Goal: Information Seeking & Learning: Learn about a topic

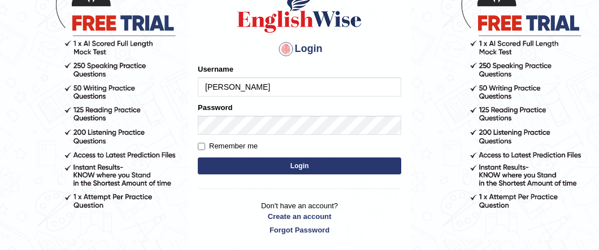
scroll to position [97, 0]
type input "[PERSON_NAME]"
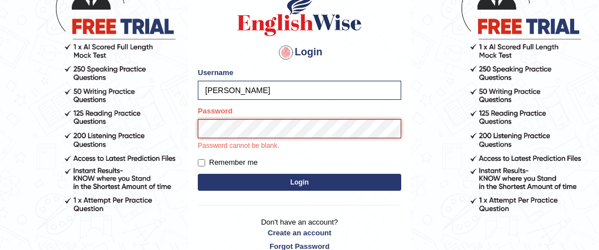
scroll to position [95, 0]
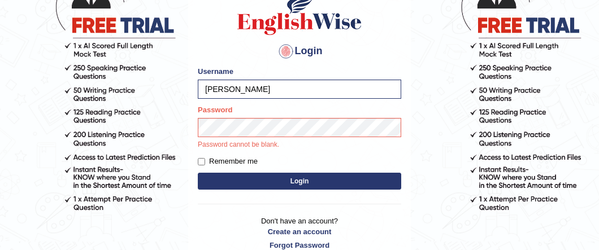
click at [245, 180] on div "Login Please fix the following errors: Username Jennifer_englishwise Password P…" at bounding box center [299, 118] width 222 height 295
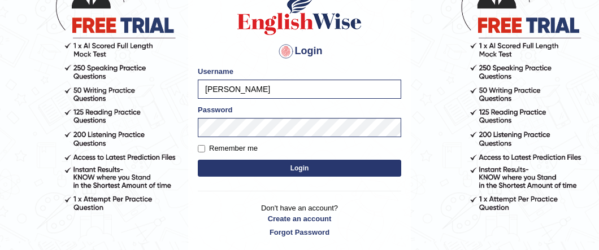
click at [249, 163] on button "Login" at bounding box center [299, 168] width 203 height 17
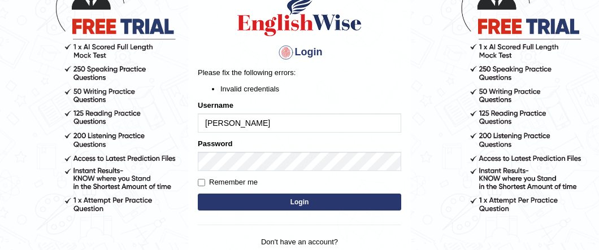
scroll to position [88, 0]
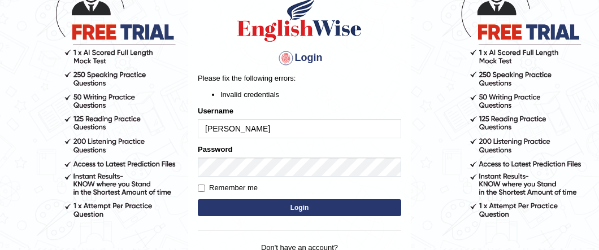
click at [272, 202] on button "Login" at bounding box center [299, 207] width 203 height 17
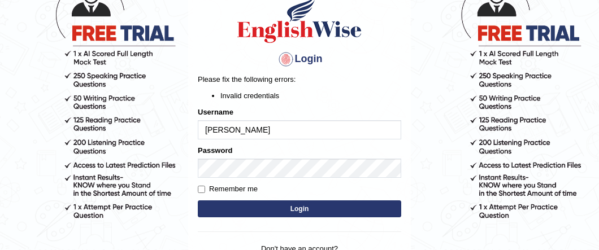
scroll to position [86, 0]
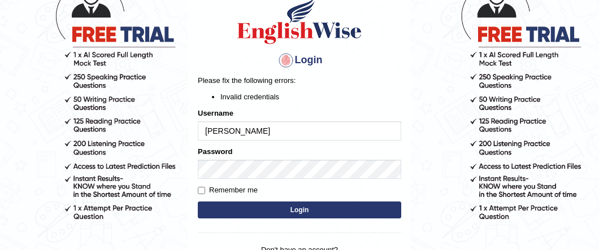
click at [209, 130] on input "[PERSON_NAME]" at bounding box center [299, 130] width 203 height 19
click at [280, 134] on input "jennifer_englishwise" at bounding box center [299, 130] width 203 height 19
type input "jennifer_parramatta"
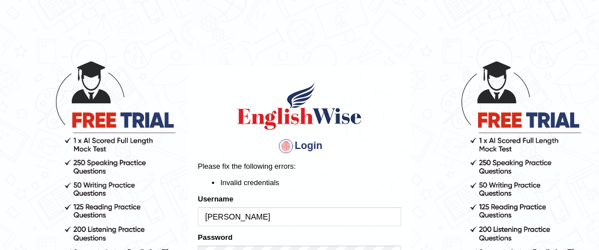
scroll to position [94, 0]
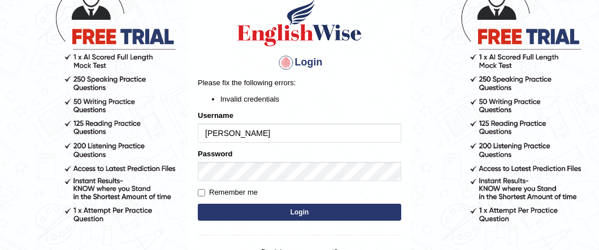
scroll to position [88, 0]
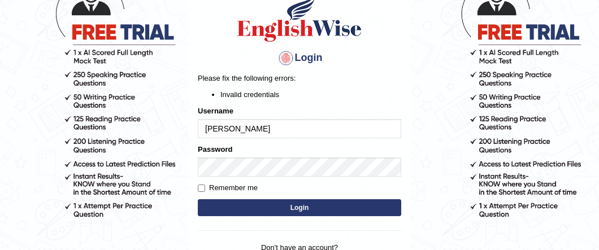
click at [305, 127] on input "Jennifer_englishwise" at bounding box center [299, 128] width 203 height 19
type input "Jennifer_parramatta"
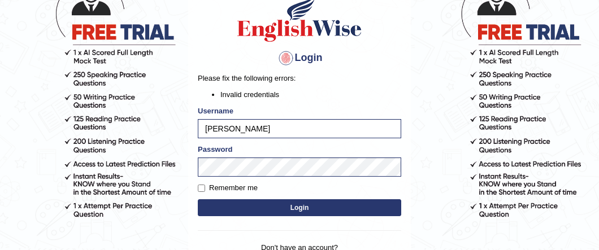
click at [328, 207] on button "Login" at bounding box center [299, 207] width 203 height 17
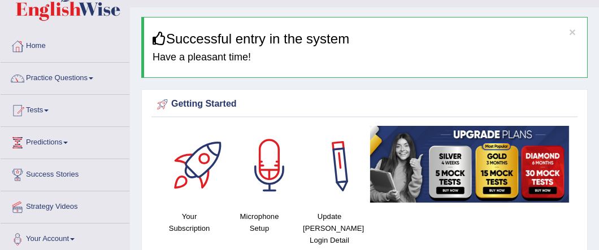
scroll to position [22, 0]
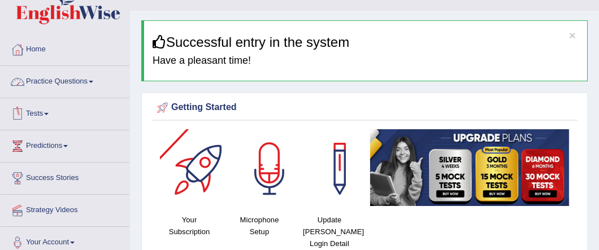
click at [83, 85] on link "Practice Questions" at bounding box center [65, 80] width 129 height 28
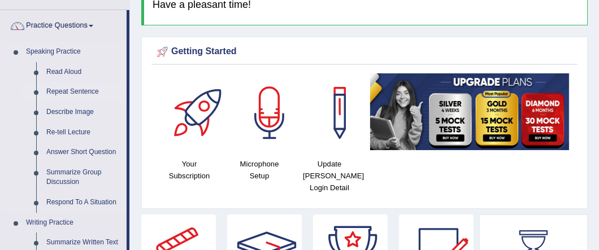
scroll to position [53, 0]
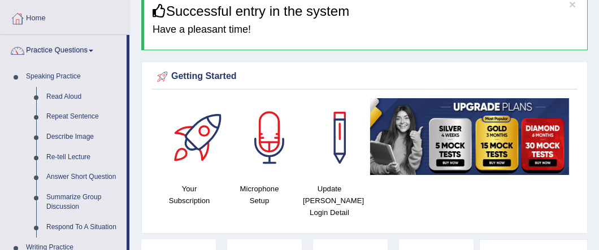
click at [77, 94] on link "Read Aloud" at bounding box center [83, 97] width 85 height 20
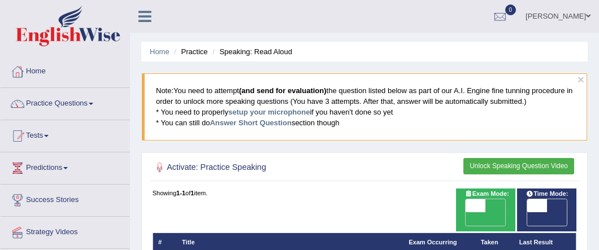
click at [465, 212] on span "OFF" at bounding box center [456, 219] width 20 height 14
checkbox input "true"
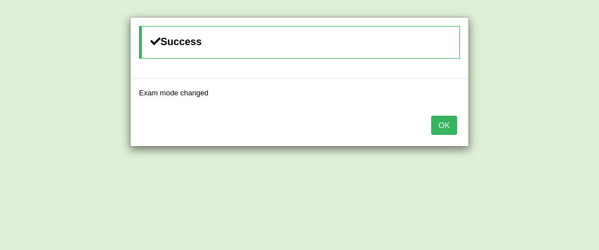
click at [451, 129] on button "OK" at bounding box center [444, 125] width 26 height 19
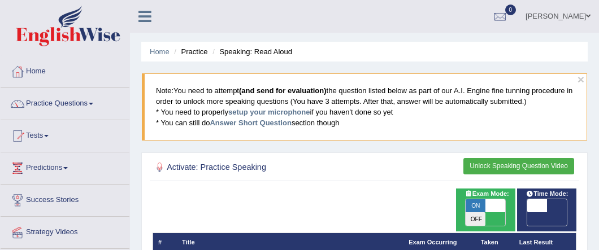
click at [63, 104] on link "Practice Questions" at bounding box center [65, 102] width 129 height 28
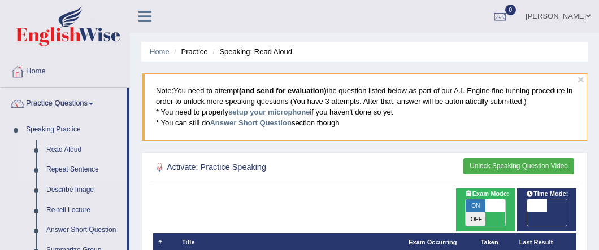
click at [62, 170] on link "Repeat Sentence" at bounding box center [83, 170] width 85 height 20
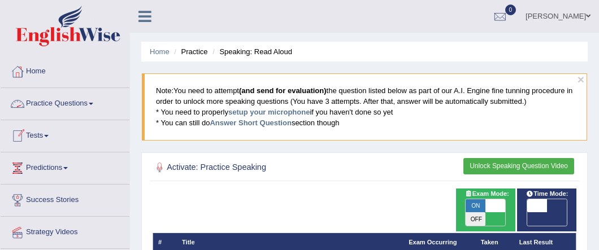
click at [49, 99] on link "Practice Questions" at bounding box center [65, 102] width 129 height 28
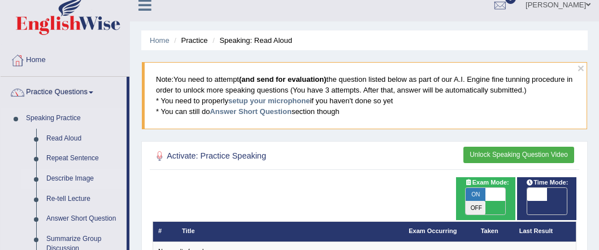
scroll to position [13, 0]
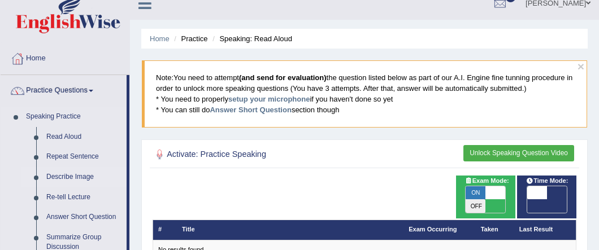
click at [66, 176] on link "Describe Image" at bounding box center [83, 177] width 85 height 20
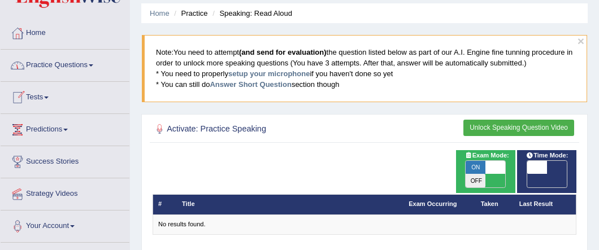
scroll to position [32, 0]
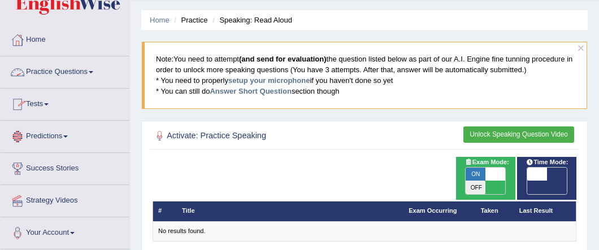
click at [88, 67] on link "Practice Questions" at bounding box center [65, 70] width 129 height 28
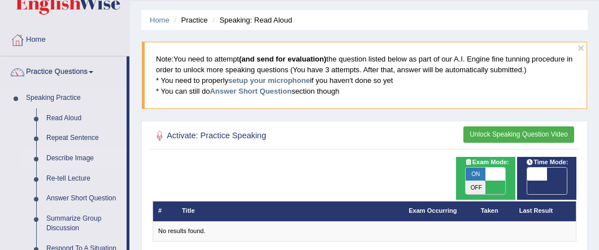
click at [83, 159] on link "Describe Image" at bounding box center [83, 159] width 85 height 20
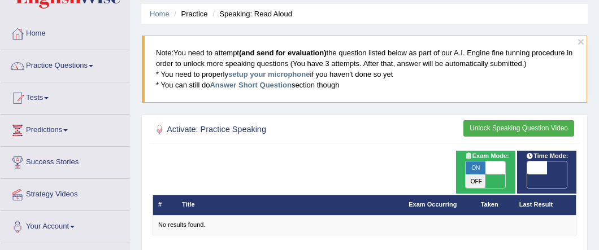
scroll to position [24, 0]
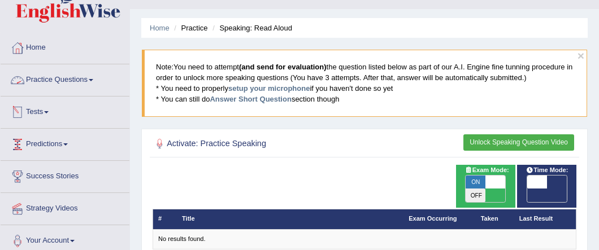
click at [73, 83] on link "Practice Questions" at bounding box center [65, 78] width 129 height 28
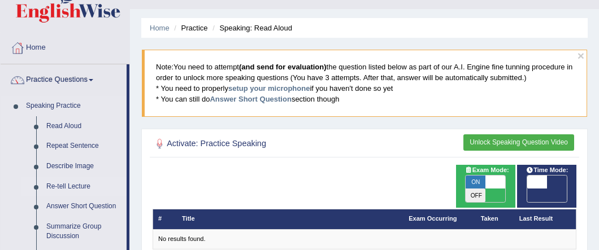
click at [78, 186] on link "Re-tell Lecture" at bounding box center [83, 187] width 85 height 20
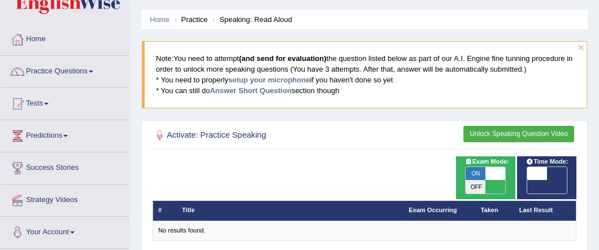
scroll to position [38, 0]
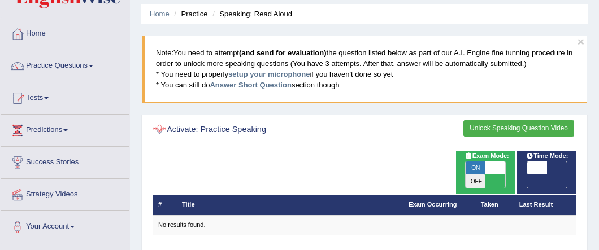
click at [159, 124] on div at bounding box center [159, 130] width 15 height 15
click at [507, 129] on button "Unlock Speaking Question Video" at bounding box center [518, 128] width 111 height 16
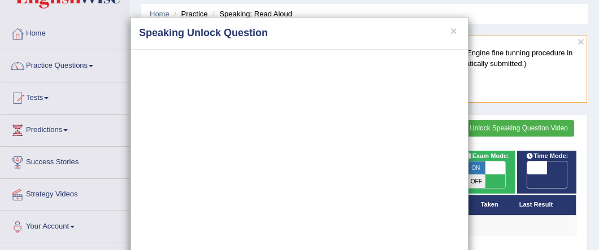
scroll to position [54, 0]
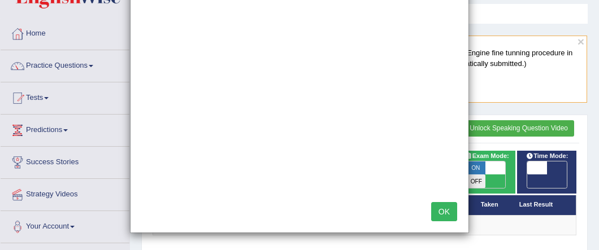
click at [446, 207] on button "OK" at bounding box center [444, 211] width 26 height 19
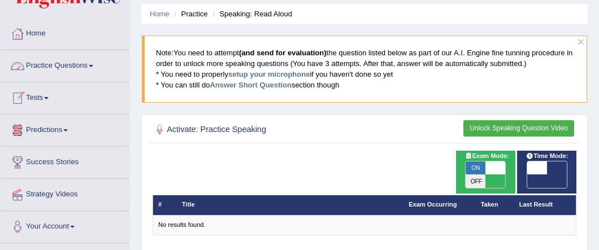
click at [65, 69] on link "Practice Questions" at bounding box center [65, 64] width 129 height 28
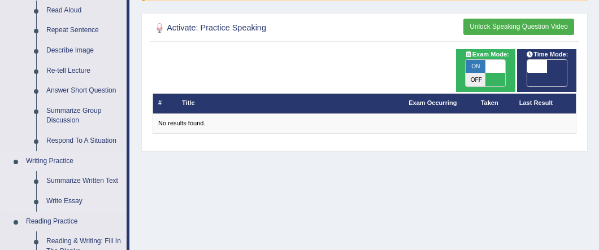
scroll to position [164, 0]
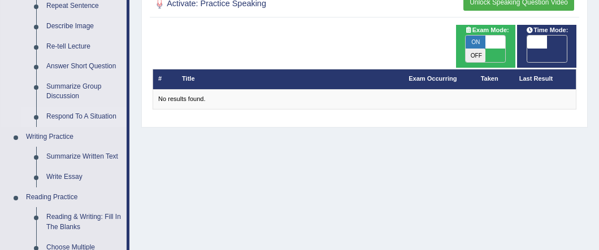
click at [85, 119] on link "Respond To A Situation" at bounding box center [83, 117] width 85 height 20
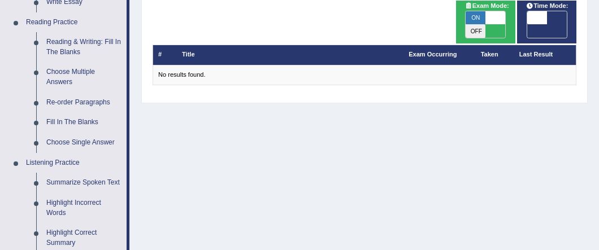
scroll to position [483, 0]
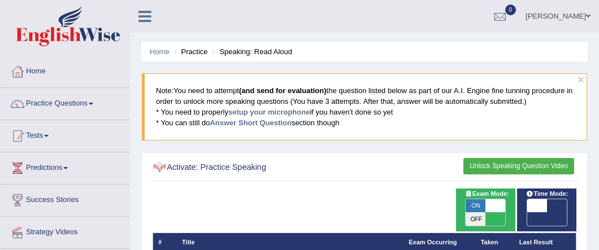
click at [161, 171] on div at bounding box center [159, 167] width 15 height 15
click at [161, 168] on div at bounding box center [159, 167] width 15 height 15
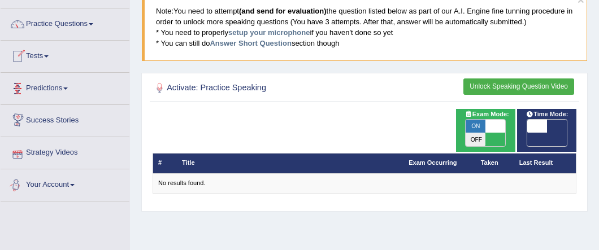
scroll to position [111, 0]
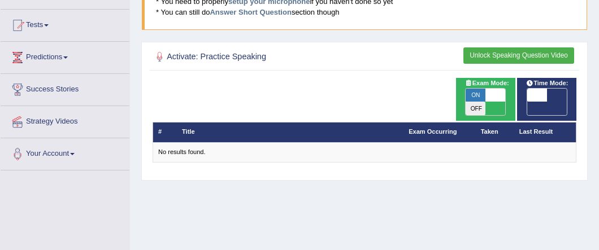
click at [73, 158] on link "Your Account" at bounding box center [65, 152] width 129 height 28
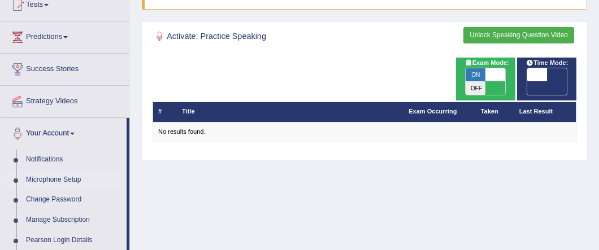
scroll to position [133, 0]
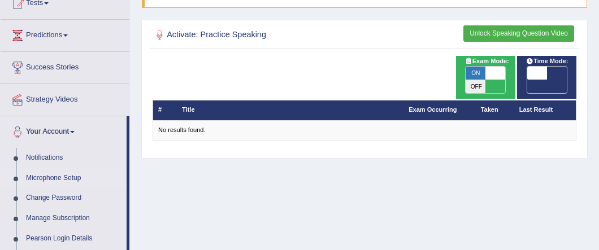
click at [58, 180] on link "Microphone Setup" at bounding box center [74, 178] width 106 height 20
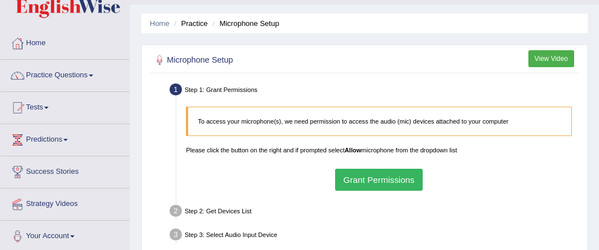
scroll to position [29, 0]
click at [352, 185] on button "Grant Permissions" at bounding box center [379, 179] width 88 height 22
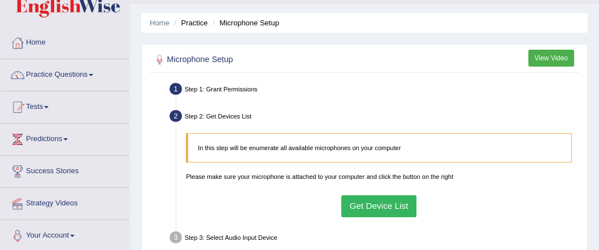
click at [371, 202] on button "Get Device List" at bounding box center [378, 206] width 75 height 22
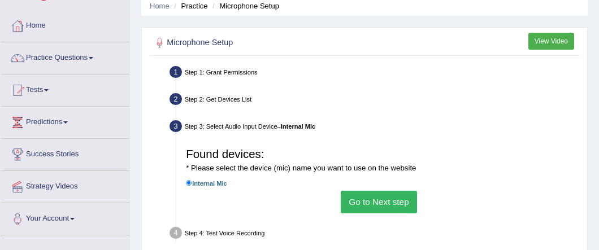
scroll to position [46, 0]
click at [370, 200] on button "Go to Next step" at bounding box center [379, 201] width 76 height 22
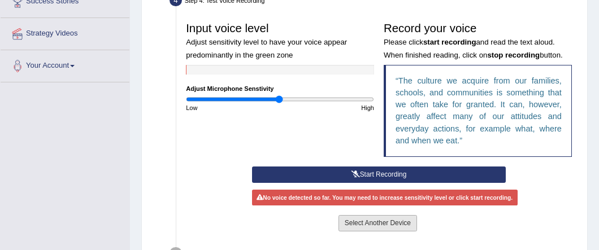
scroll to position [220, 0]
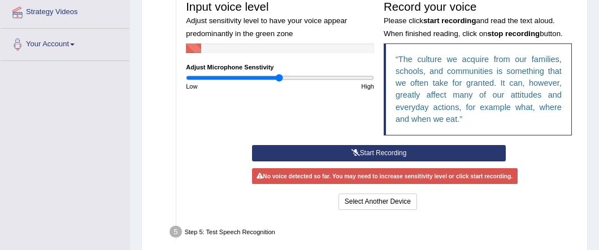
click at [387, 152] on button "Start Recording" at bounding box center [379, 153] width 254 height 16
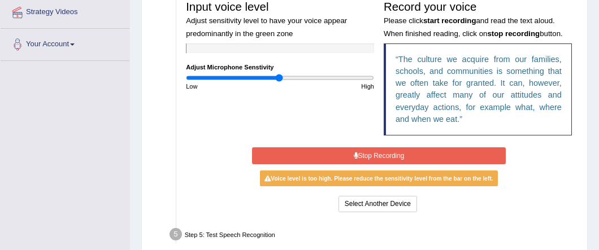
click at [422, 154] on button "Stop Recording" at bounding box center [379, 155] width 254 height 16
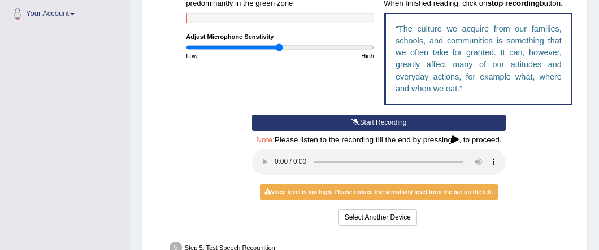
scroll to position [250, 0]
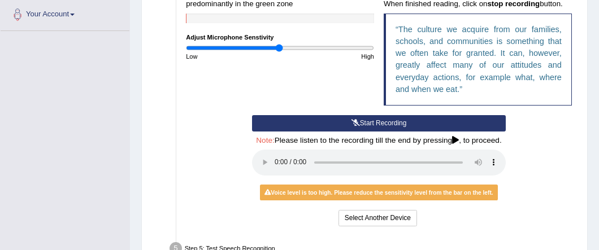
click at [340, 121] on button "Start Recording" at bounding box center [379, 123] width 254 height 16
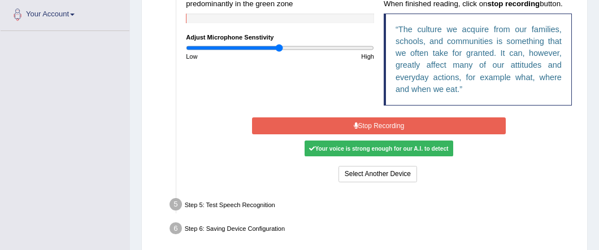
click at [363, 129] on button "Stop Recording" at bounding box center [379, 125] width 254 height 16
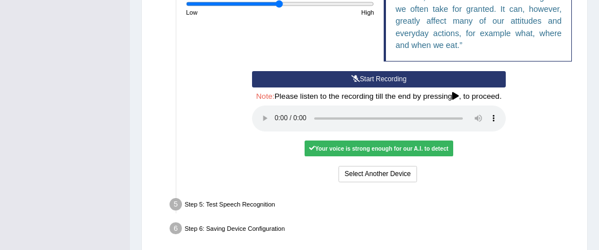
scroll to position [325, 0]
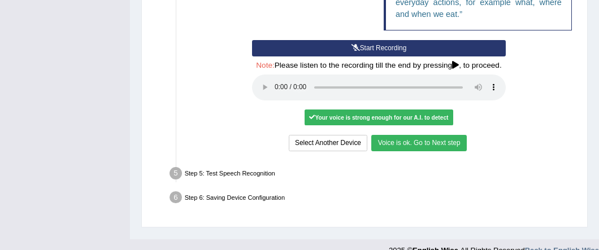
click at [421, 141] on button "Voice is ok. Go to Next step" at bounding box center [418, 143] width 95 height 16
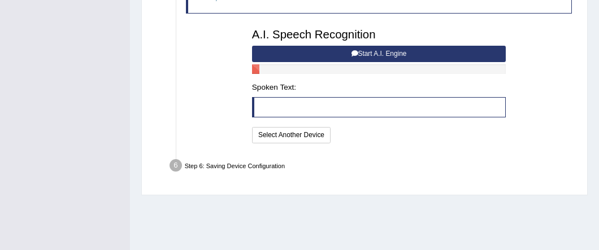
scroll to position [289, 0]
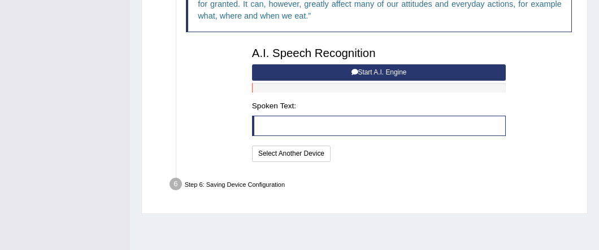
click at [381, 67] on button "Start A.I. Engine" at bounding box center [379, 72] width 254 height 16
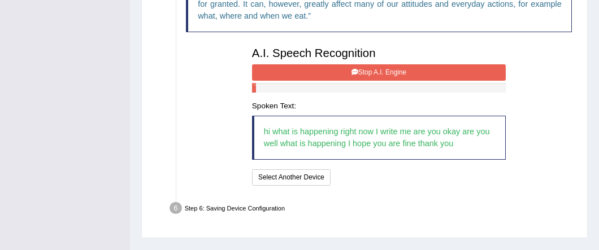
click at [407, 75] on button "Stop A.I. Engine" at bounding box center [379, 72] width 254 height 16
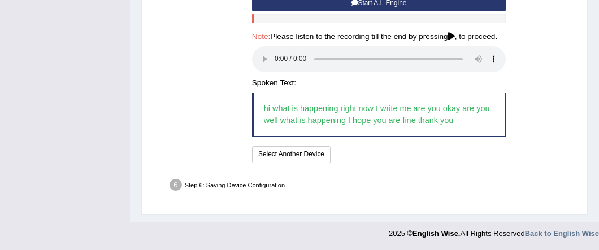
scroll to position [359, 0]
click at [241, 184] on div "Step 6: Saving Device Configuration" at bounding box center [373, 186] width 417 height 21
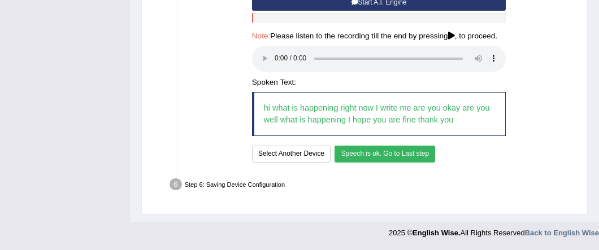
click at [391, 147] on button "Speech is ok. Go to Last step" at bounding box center [384, 154] width 101 height 16
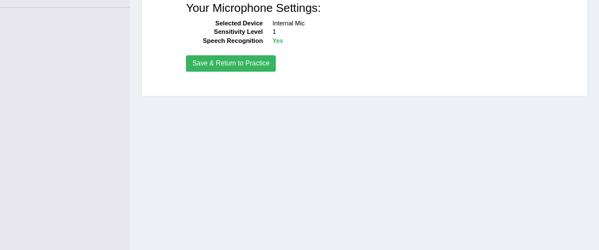
scroll to position [208, 0]
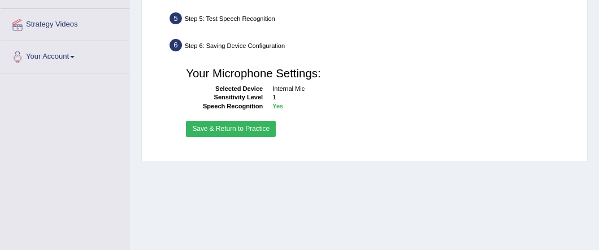
click at [226, 124] on button "Save & Return to Practice" at bounding box center [231, 129] width 90 height 16
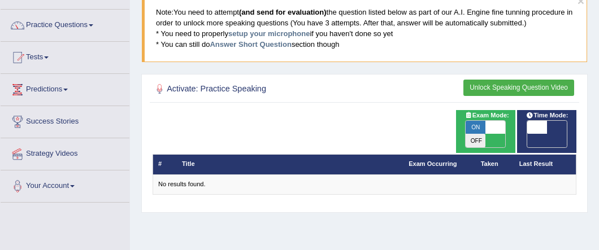
scroll to position [49, 0]
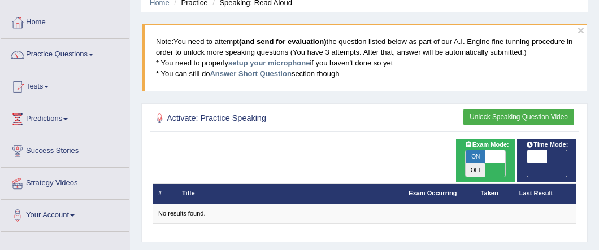
click at [526, 163] on span "OFF" at bounding box center [517, 170] width 20 height 14
checkbox input "true"
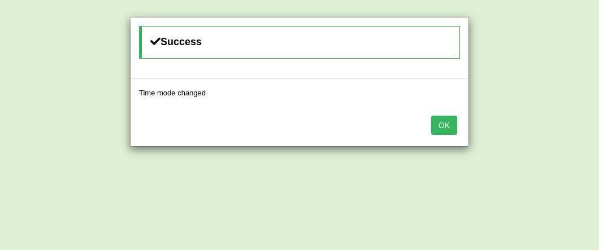
click at [446, 132] on button "OK" at bounding box center [444, 125] width 26 height 19
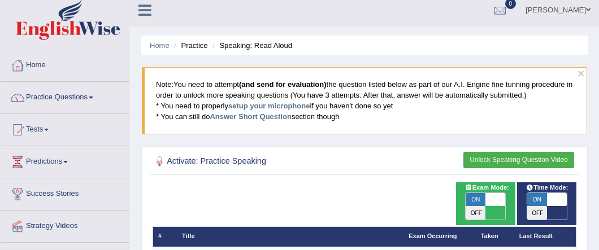
scroll to position [2, 0]
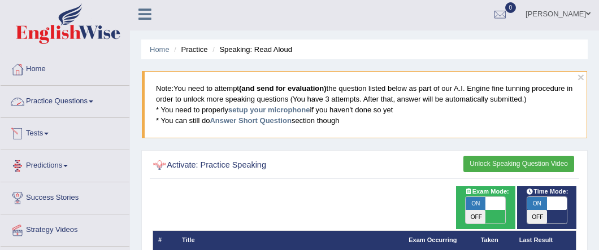
click at [56, 97] on link "Practice Questions" at bounding box center [65, 100] width 129 height 28
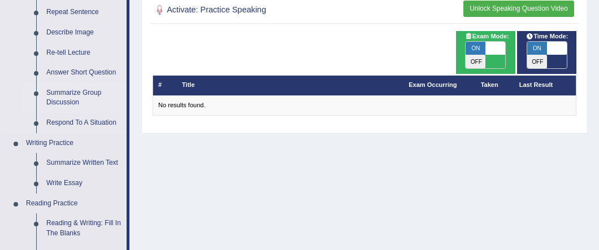
scroll to position [126, 0]
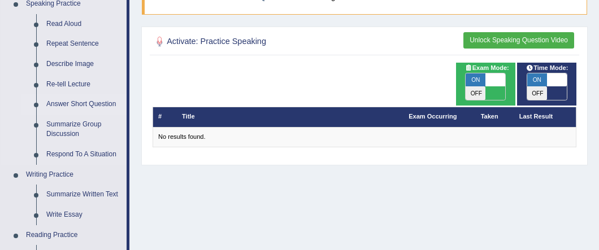
click at [91, 99] on link "Answer Short Question" at bounding box center [83, 104] width 85 height 20
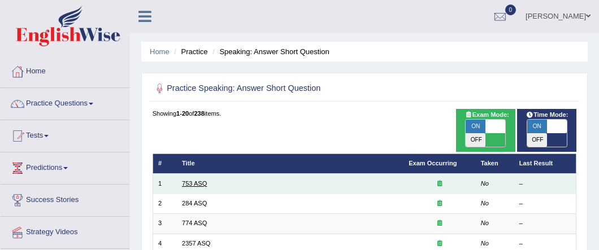
click at [203, 180] on link "753 ASQ" at bounding box center [194, 183] width 25 height 7
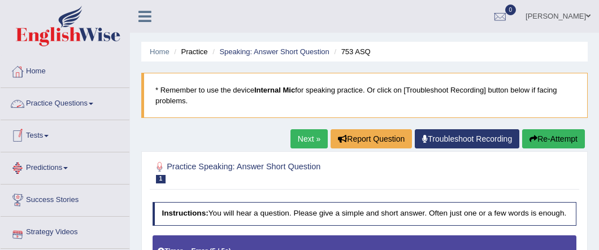
click at [52, 101] on link "Practice Questions" at bounding box center [65, 102] width 129 height 28
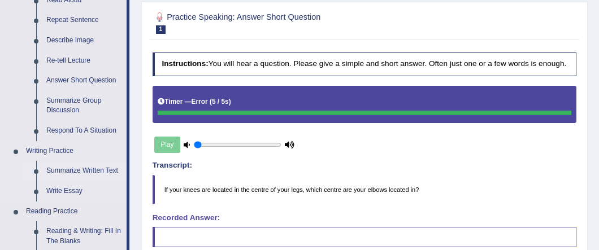
scroll to position [180, 0]
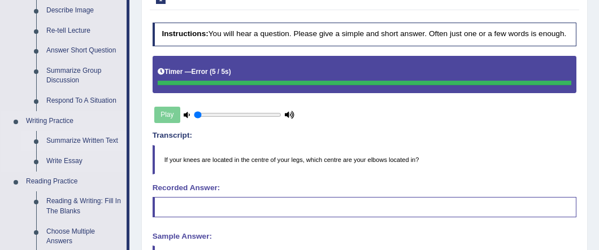
click at [66, 138] on link "Summarize Written Text" at bounding box center [83, 141] width 85 height 20
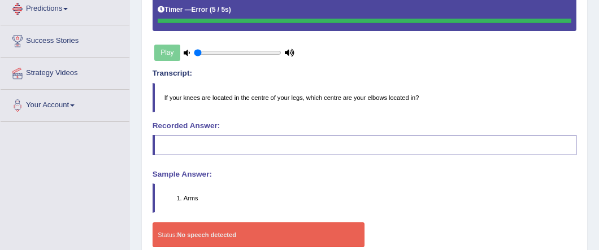
scroll to position [298, 0]
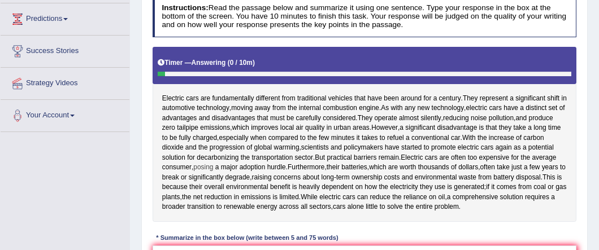
scroll to position [173, 0]
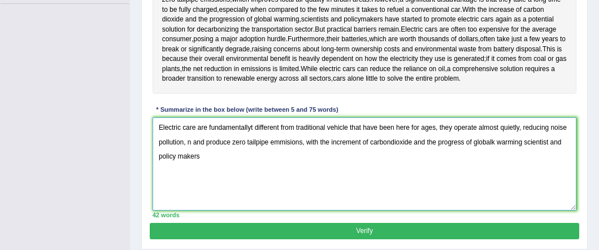
scroll to position [279, 0]
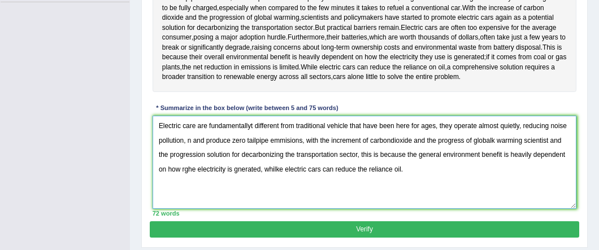
click at [256, 124] on textarea "Electric care are fundamentallyt different from traditional vehicle that have b…" at bounding box center [364, 162] width 424 height 93
click at [278, 125] on textarea "Electric care are fundamentally different from traditional vehicle that have be…" at bounding box center [364, 162] width 424 height 93
click at [193, 140] on textarea "Electric care are fundamentally different from traditional vehicle that have be…" at bounding box center [364, 162] width 424 height 93
click at [489, 140] on textarea "Electric care are fundamentally different from traditional vehicle that have be…" at bounding box center [364, 162] width 424 height 93
click at [490, 140] on textarea "Electric care are fundamentally different from traditional vehicle that have be…" at bounding box center [364, 162] width 424 height 93
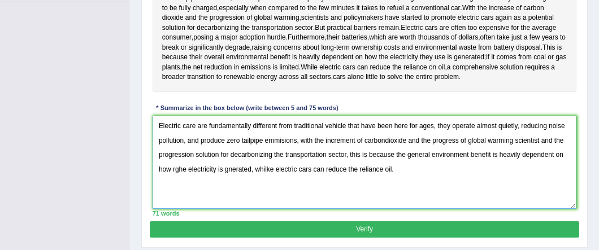
click at [514, 139] on textarea "Electric care are fundamentally different from traditional vehicle that have be…" at bounding box center [364, 162] width 424 height 93
type textarea "Electric care are fundamentally different from traditional vehicle that have be…"
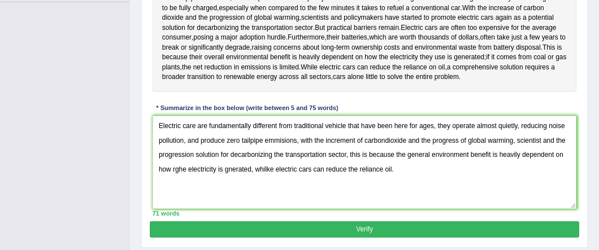
click at [313, 226] on button "Verify" at bounding box center [364, 229] width 429 height 16
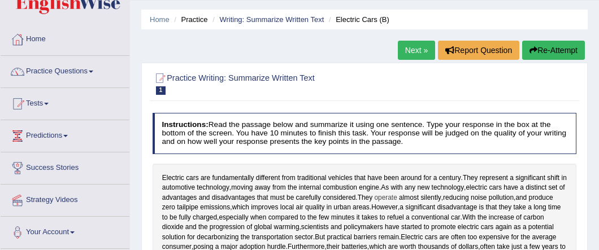
scroll to position [0, 0]
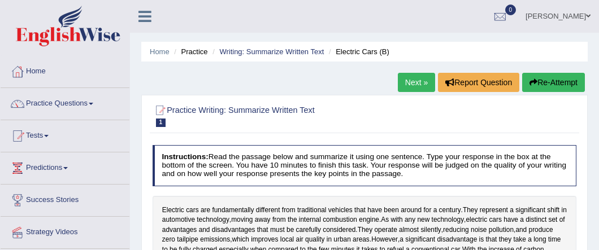
click at [409, 82] on link "Next »" at bounding box center [416, 82] width 37 height 19
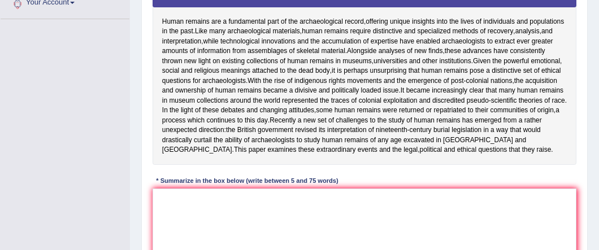
scroll to position [262, 0]
click at [254, 224] on textarea at bounding box center [364, 235] width 424 height 93
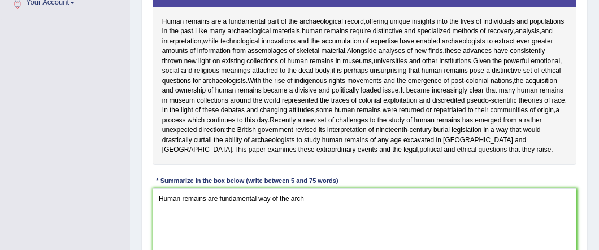
click at [89, 63] on div "Toggle navigation Home Practice Questions Speaking Practice Read Aloud Repeat S…" at bounding box center [299, 44] width 599 height 613
click at [311, 217] on textarea "Human remains are fundamental way of the arch" at bounding box center [364, 235] width 424 height 93
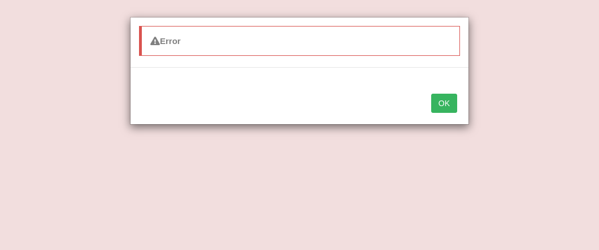
type textarea "Human remains are fundamental way of the archa"
click at [347, 185] on div "Error OK" at bounding box center [299, 125] width 599 height 250
drag, startPoint x: 433, startPoint y: 165, endPoint x: 462, endPoint y: 149, distance: 33.8
click at [433, 164] on div "Error OK" at bounding box center [299, 125] width 599 height 250
click at [437, 106] on button "OK" at bounding box center [444, 103] width 26 height 19
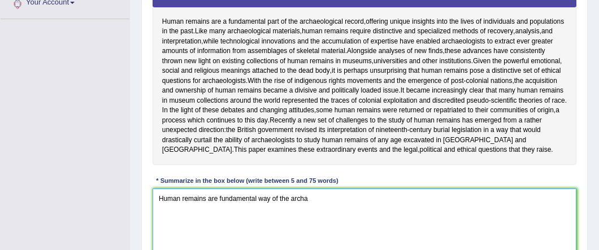
click at [335, 222] on textarea "Human remains are fundamental way of the archa" at bounding box center [364, 235] width 424 height 93
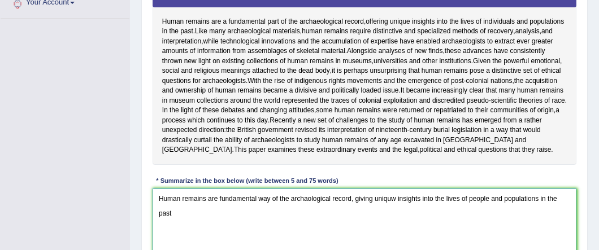
drag, startPoint x: 337, startPoint y: 220, endPoint x: 359, endPoint y: 248, distance: 35.8
click at [337, 220] on textarea "Human remains are fundamental way of the archaological record, giving uniquw in…" at bounding box center [364, 235] width 424 height 93
click at [177, 233] on textarea "Human remains are fundamental way of the archaological record, giving uniquw in…" at bounding box center [364, 235] width 424 height 93
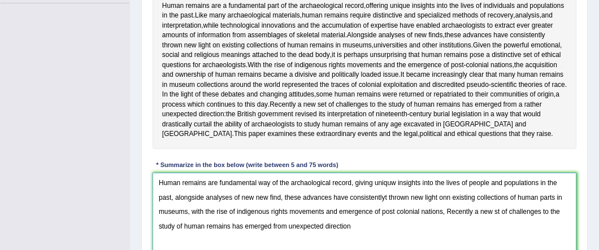
scroll to position [373, 0]
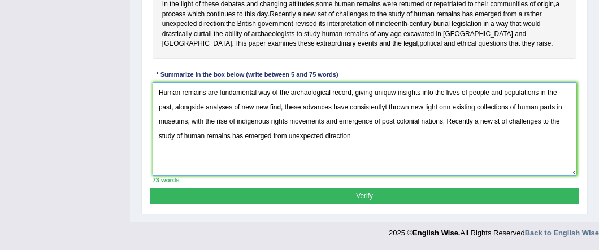
click at [395, 110] on textarea "Human remains are fundamental way of the archaological record, giving uniquw in…" at bounding box center [364, 128] width 424 height 93
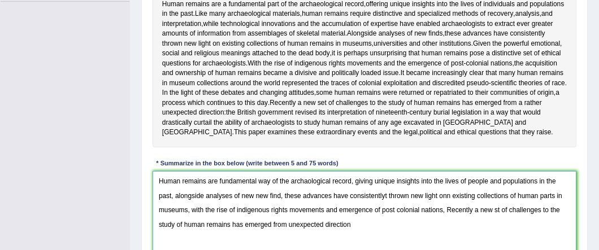
scroll to position [346, 0]
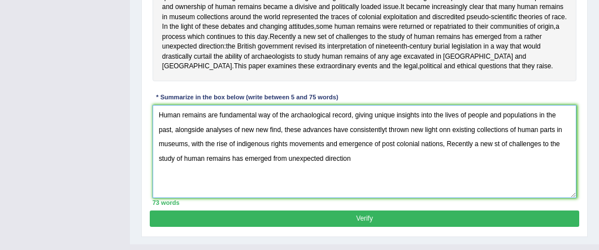
click at [450, 148] on textarea "Human remains are fundamental way of the archaological record, giving unique in…" at bounding box center [364, 151] width 424 height 93
click at [497, 162] on textarea "Human remains are fundamental way of the archaological record, giving unique in…" at bounding box center [364, 151] width 424 height 93
click at [350, 177] on textarea "Human remains are fundamental way of the archaological record, giving unique in…" at bounding box center [364, 151] width 424 height 93
type textarea "Human remains are fundamental way of the archaological record, giving unique in…"
click at [312, 227] on button "Verify" at bounding box center [364, 219] width 429 height 16
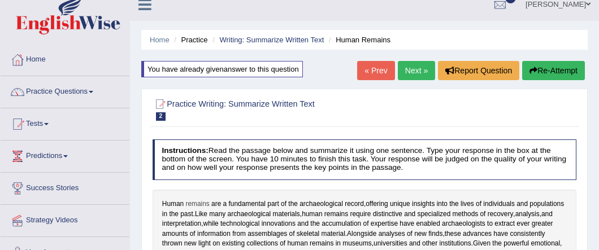
scroll to position [0, 0]
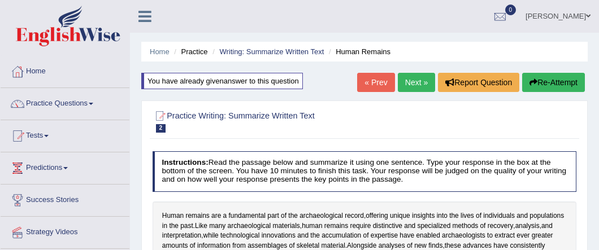
click at [75, 101] on link "Practice Questions" at bounding box center [65, 102] width 129 height 28
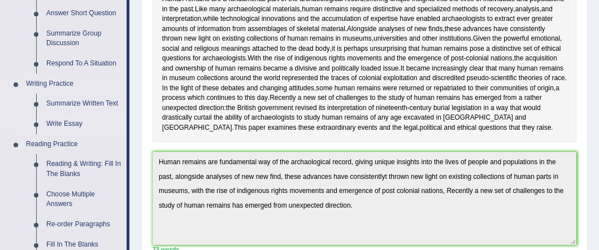
scroll to position [210, 0]
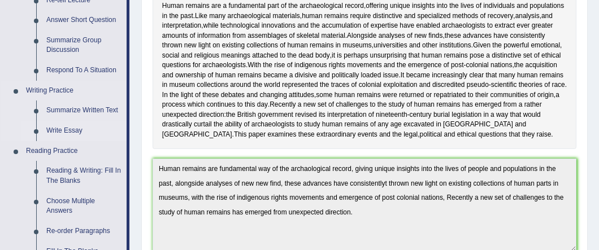
click at [66, 130] on link "Write Essay" at bounding box center [83, 131] width 85 height 20
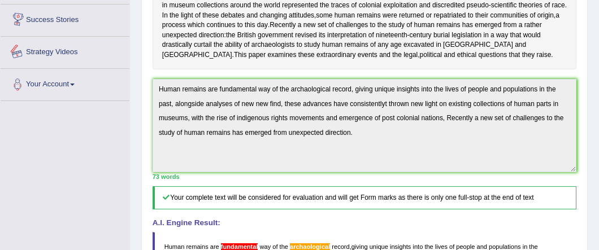
scroll to position [329, 0]
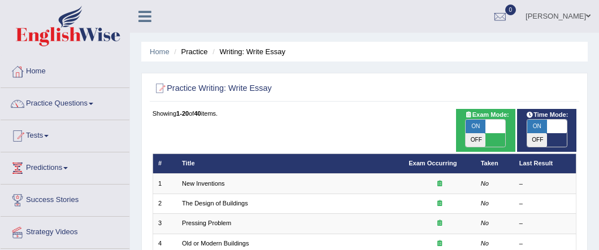
scroll to position [6, 0]
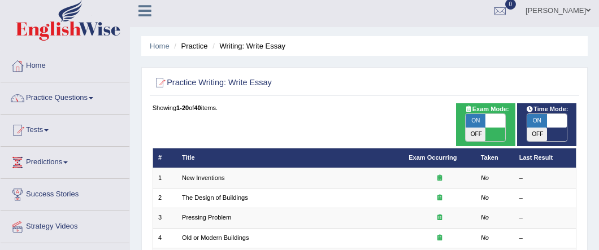
click at [197, 174] on link "New Inventions" at bounding box center [203, 177] width 43 height 7
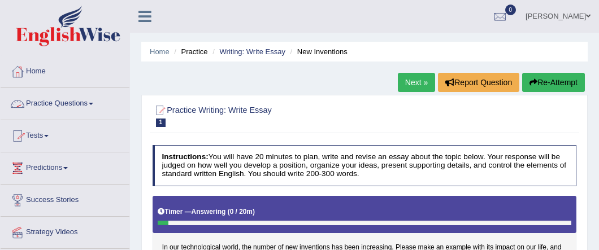
click at [75, 102] on link "Practice Questions" at bounding box center [65, 102] width 129 height 28
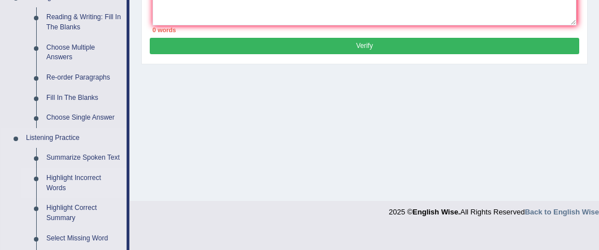
scroll to position [365, 0]
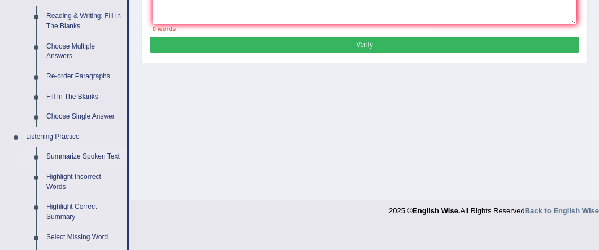
click at [80, 151] on link "Summarize Spoken Text" at bounding box center [83, 157] width 85 height 20
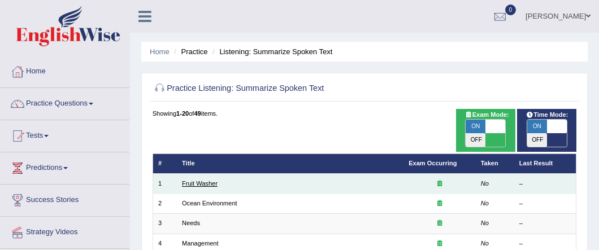
click at [188, 180] on link "Fruit Washer" at bounding box center [200, 183] width 36 height 7
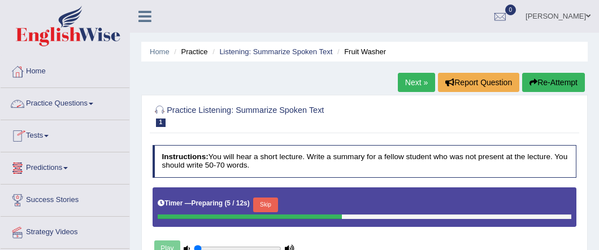
click at [78, 106] on link "Practice Questions" at bounding box center [65, 102] width 129 height 28
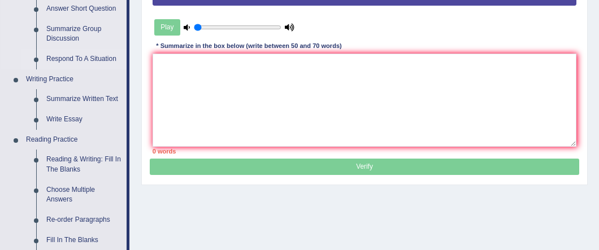
scroll to position [233, 0]
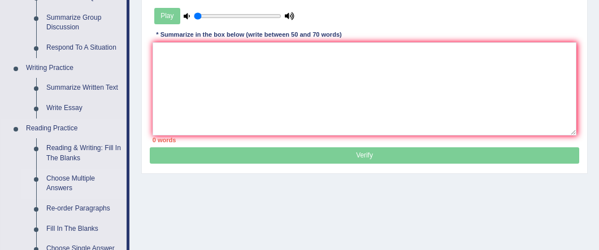
click at [68, 178] on link "Choose Multiple Answers" at bounding box center [83, 184] width 85 height 30
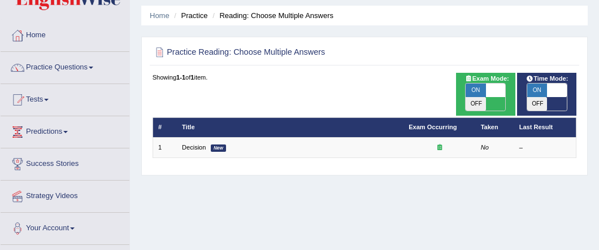
scroll to position [38, 0]
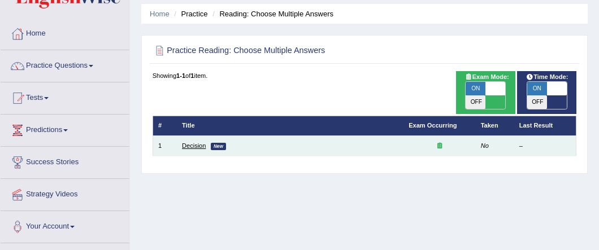
click at [195, 142] on link "Decision" at bounding box center [194, 145] width 24 height 7
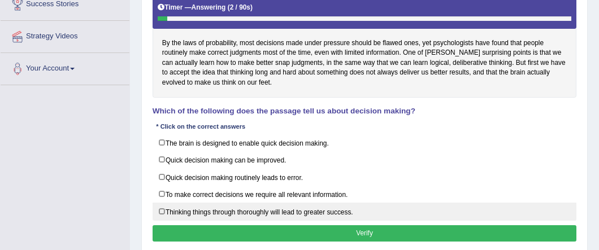
scroll to position [219, 0]
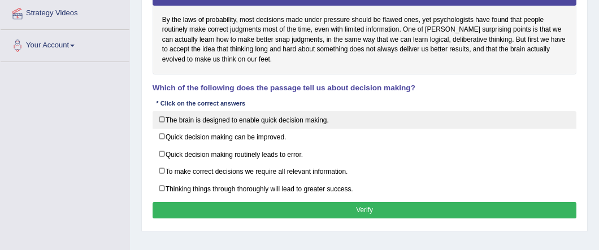
click at [162, 117] on label "The brain is designed to enable quick decision making." at bounding box center [364, 120] width 424 height 18
checkbox input "true"
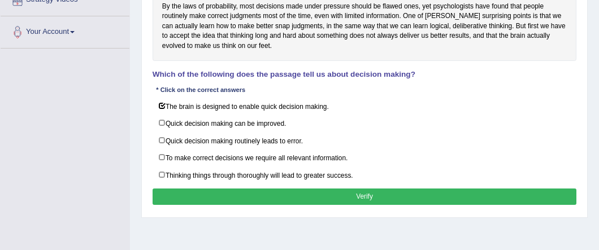
scroll to position [263, 0]
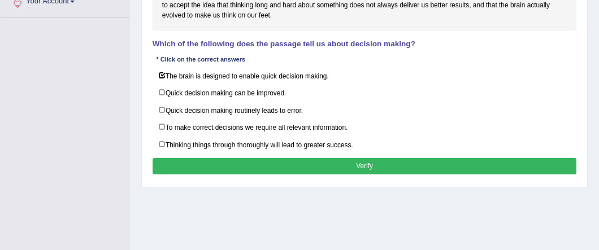
click at [244, 169] on button "Verify" at bounding box center [364, 166] width 424 height 16
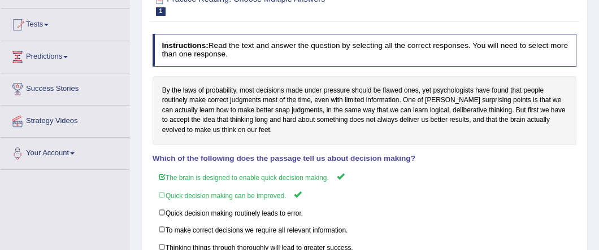
scroll to position [60, 0]
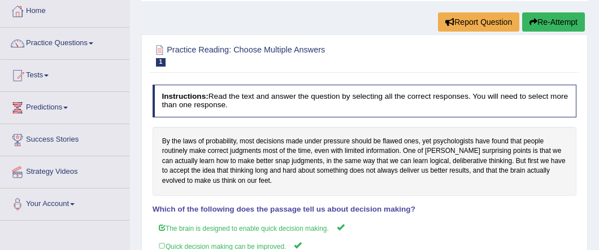
click at [45, 104] on link "Predictions" at bounding box center [65, 106] width 129 height 28
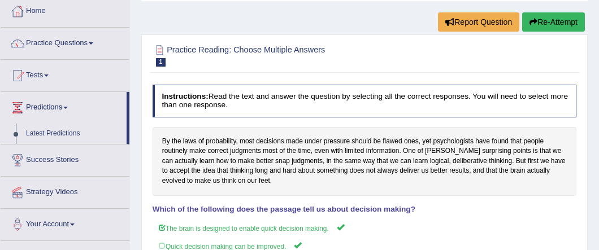
click at [45, 104] on link "Predictions" at bounding box center [64, 106] width 126 height 28
